Goal: Communication & Community: Answer question/provide support

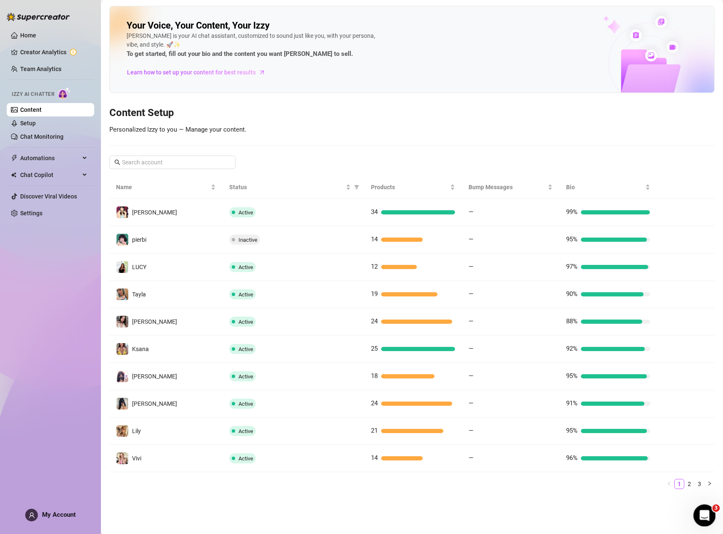
click html
click at [705, 509] on div "Open Intercom Messenger" at bounding box center [703, 514] width 28 height 28
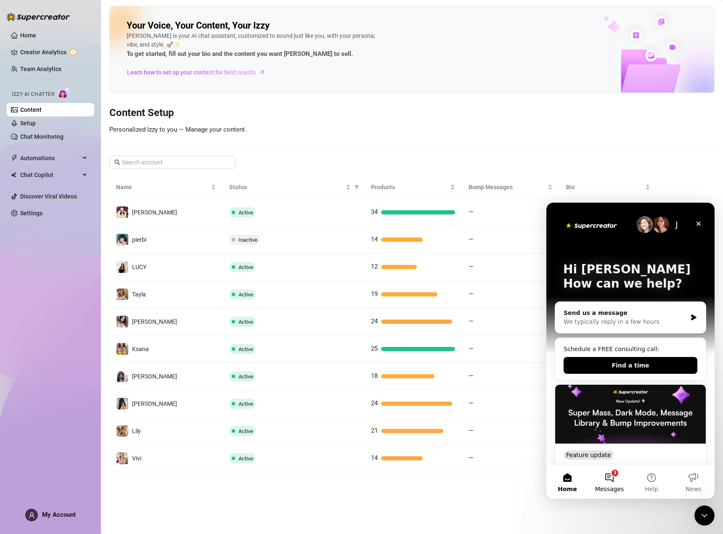
click at [607, 475] on button "3 Messages" at bounding box center [609, 482] width 42 height 34
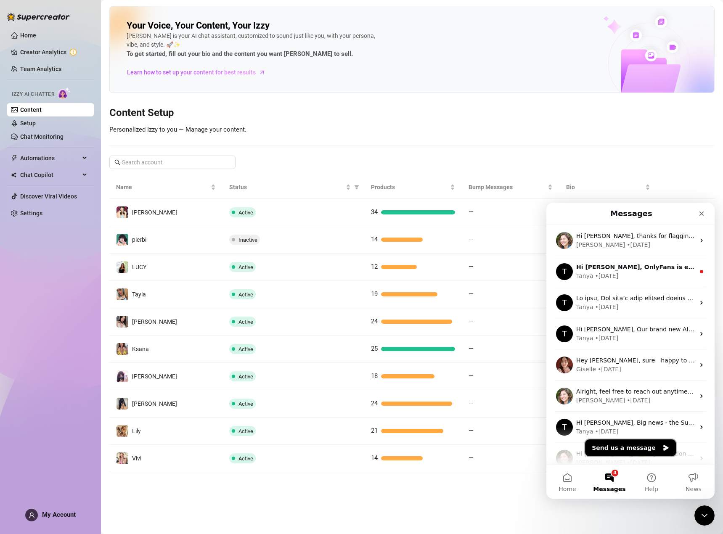
click at [629, 448] on button "Send us a message" at bounding box center [630, 447] width 91 height 17
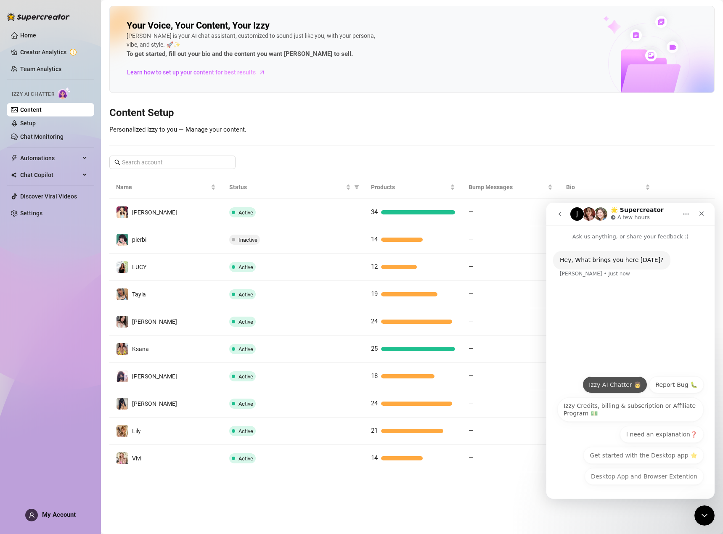
click at [620, 386] on button "Izzy AI Chatter 👩" at bounding box center [614, 384] width 65 height 17
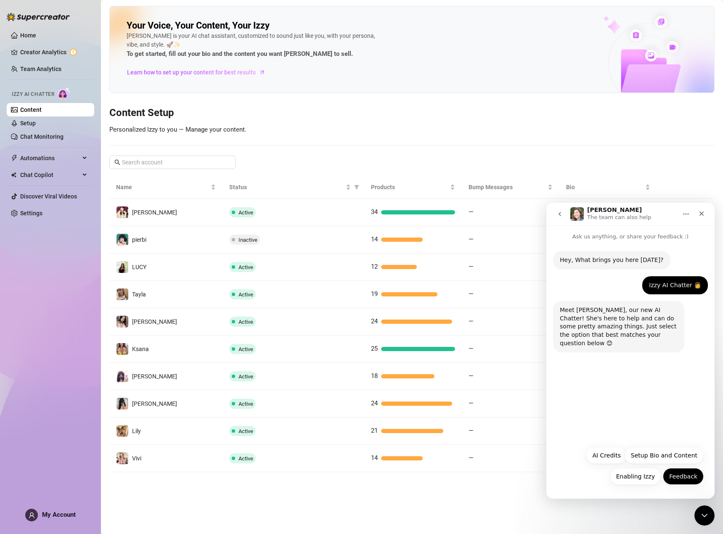
click at [678, 477] on button "Feedback" at bounding box center [683, 476] width 41 height 17
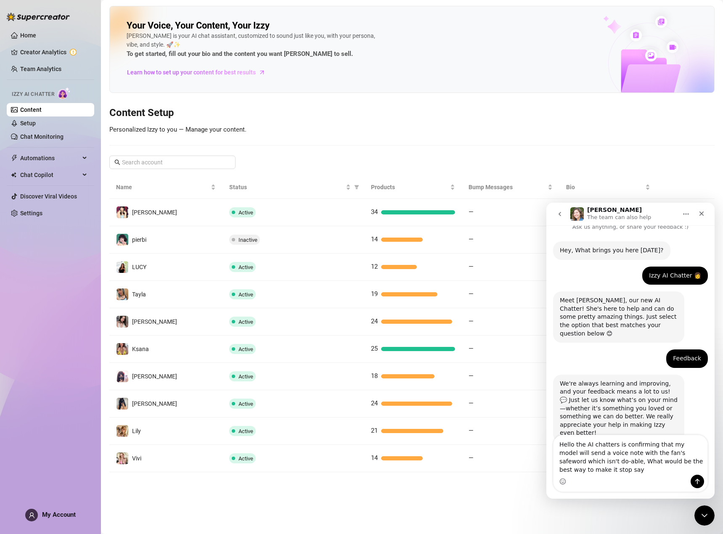
scroll to position [18, 0]
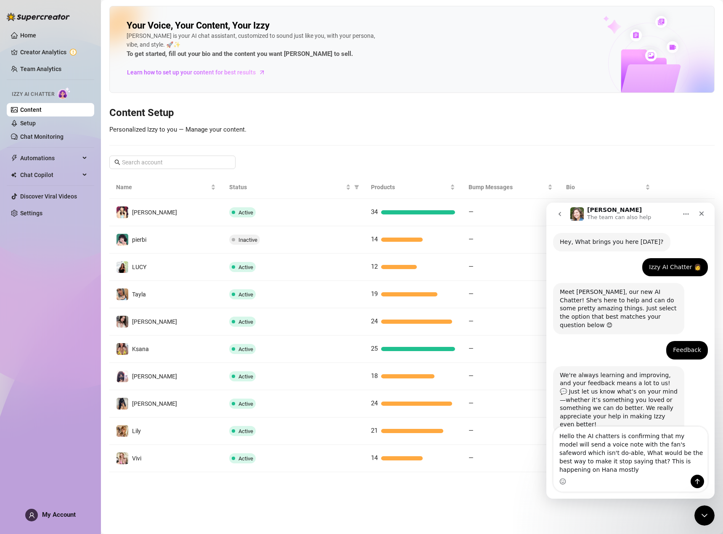
drag, startPoint x: 620, startPoint y: 446, endPoint x: 647, endPoint y: 443, distance: 27.4
click at [647, 443] on textarea "Hello the AI chatters is confirming that my model will send a voice note with t…" at bounding box center [630, 451] width 154 height 48
click at [611, 446] on textarea "Hello the AI chatters is confirming that my model will send a voice note with t…" at bounding box center [630, 451] width 154 height 48
drag, startPoint x: 618, startPoint y: 446, endPoint x: 647, endPoint y: 446, distance: 29.4
click at [647, 446] on textarea "Hello the AI chatter is confirming that my model will send a voice note with th…" at bounding box center [630, 451] width 154 height 48
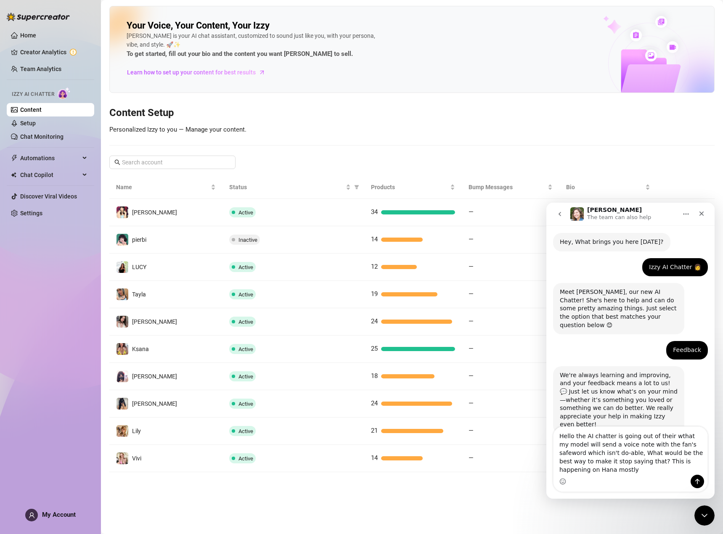
scroll to position [26, 0]
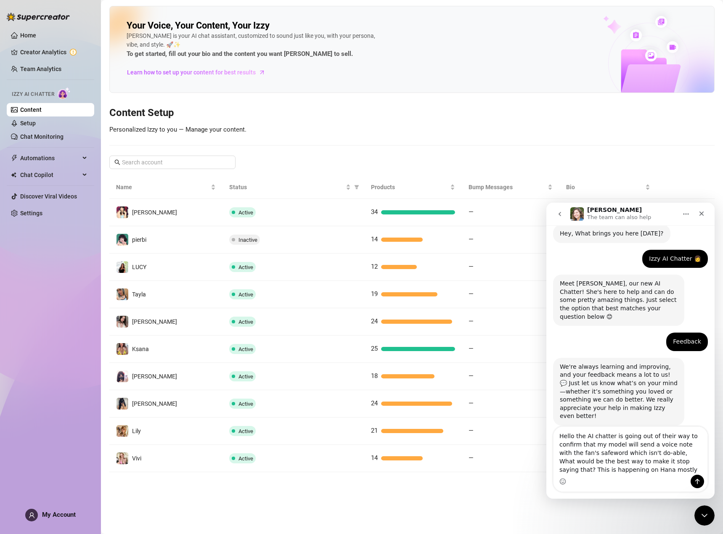
click at [638, 478] on div "Intercom messenger" at bounding box center [630, 481] width 154 height 13
click at [639, 475] on div "Intercom messenger" at bounding box center [630, 481] width 154 height 13
click at [641, 473] on textarea "Hello the AI chatter is going out of their way to confirm that my model will se…" at bounding box center [630, 451] width 154 height 48
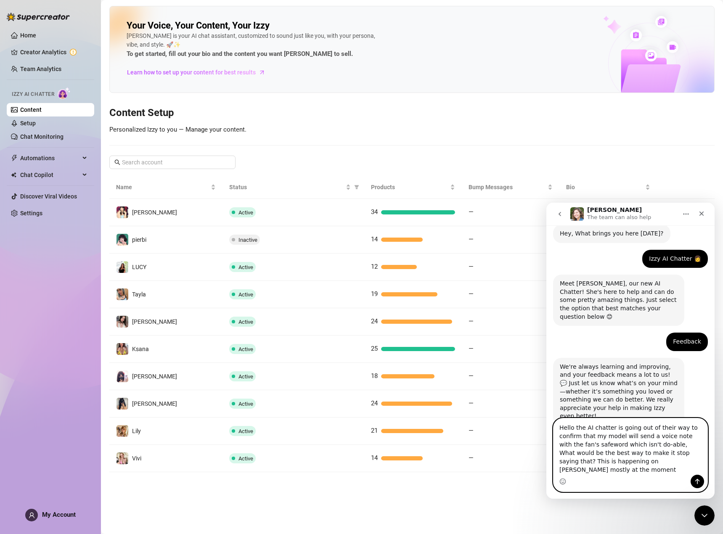
type textarea "Hello the AI chatter is going out of their way to confirm that my model will se…"
click at [693, 477] on button "Send a message…" at bounding box center [696, 481] width 13 height 13
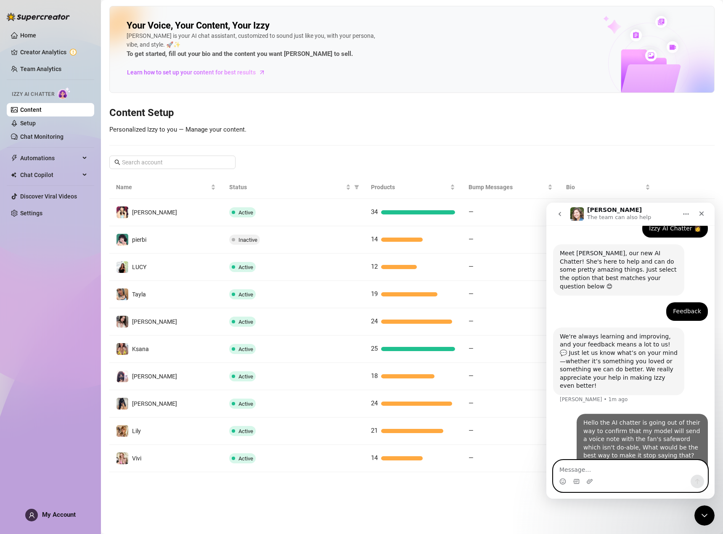
scroll to position [59, 0]
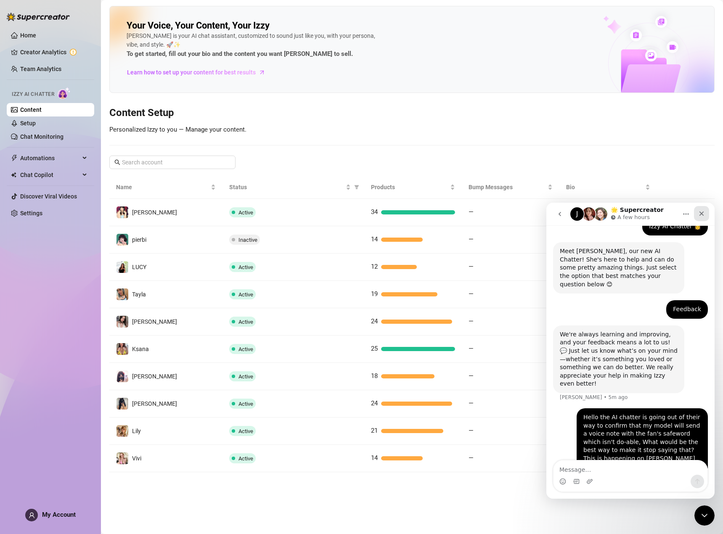
click at [700, 213] on icon "Close" at bounding box center [701, 213] width 7 height 7
